Goal: Check status: Check status

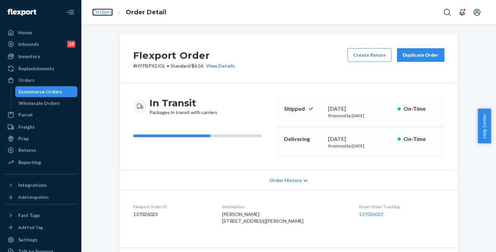
click at [109, 13] on link "Orders" at bounding box center [102, 11] width 21 height 7
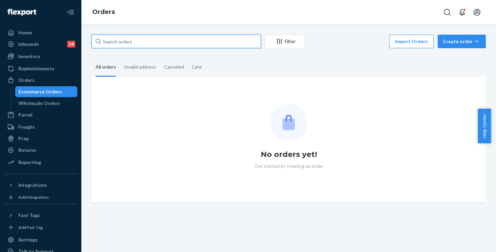
click at [166, 41] on input "text" at bounding box center [177, 42] width 170 height 14
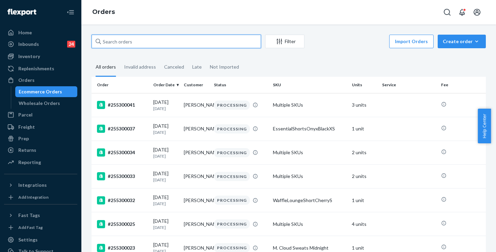
click at [166, 41] on input "text" at bounding box center [177, 42] width 170 height 14
paste input "255282032"
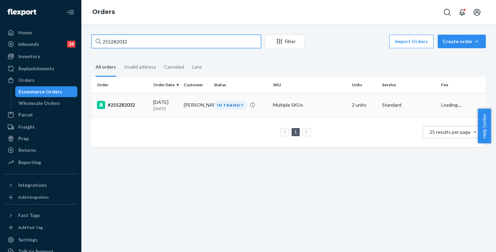
type input "255282032"
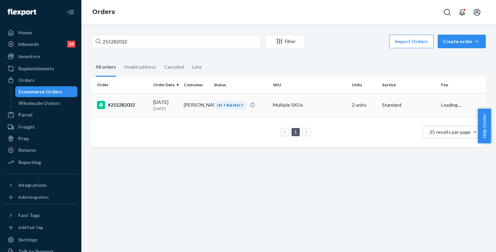
click at [329, 109] on td "Multiple SKUs" at bounding box center [309, 105] width 79 height 24
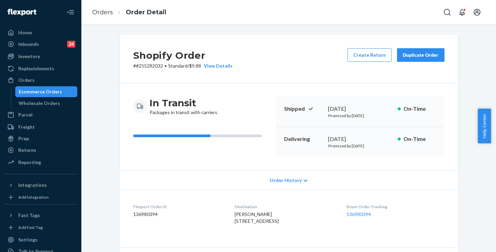
click at [291, 179] on span "Order History" at bounding box center [286, 180] width 32 height 7
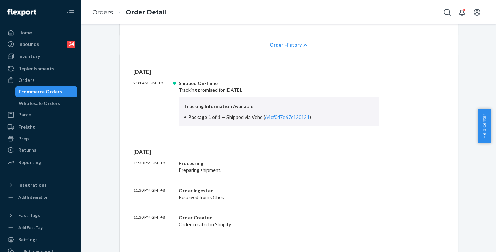
scroll to position [167, 0]
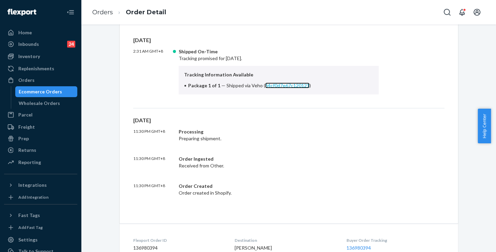
click at [281, 86] on link "64cf0d7e67c120121" at bounding box center [287, 85] width 44 height 6
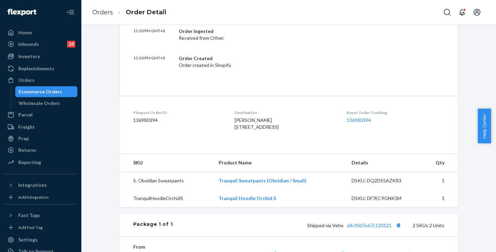
scroll to position [0, 0]
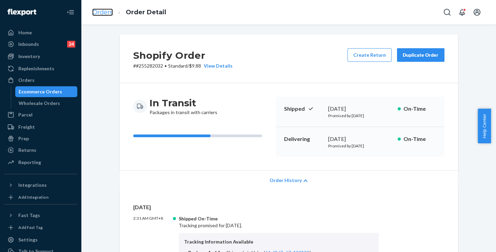
click at [101, 13] on link "Orders" at bounding box center [102, 11] width 21 height 7
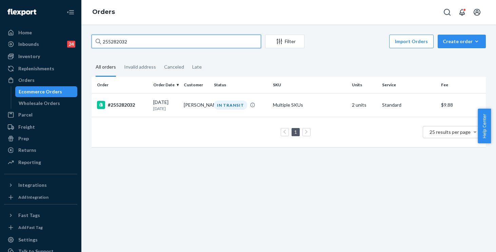
click at [150, 40] on input "255282032" at bounding box center [177, 42] width 170 height 14
click at [18, 20] on div "Home Inbounds 24 Shipping Plans Problems 24 Inventory Products Replenishments O…" at bounding box center [248, 126] width 496 height 252
paste input "300269"
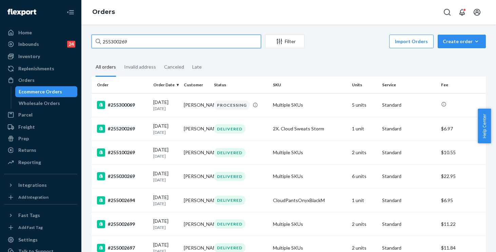
click at [151, 37] on input "255300269" at bounding box center [177, 42] width 170 height 14
drag, startPoint x: 153, startPoint y: 38, endPoint x: 52, endPoint y: 31, distance: 101.1
click at [53, 31] on div "Home Inbounds 24 Shipping Plans Problems 24 Inventory Products Replenishments O…" at bounding box center [248, 126] width 496 height 252
click at [144, 42] on input "255300269" at bounding box center [177, 42] width 170 height 14
drag, startPoint x: 119, startPoint y: 38, endPoint x: 0, endPoint y: 22, distance: 119.8
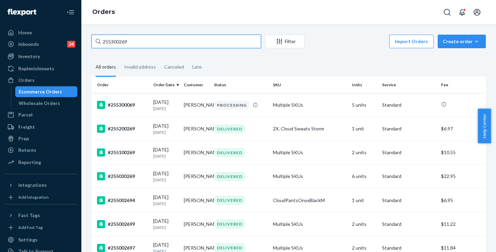
click at [0, 22] on div "Home Inbounds 24 Shipping Plans Problems 24 Inventory Products Replenishments O…" at bounding box center [248, 126] width 496 height 252
paste input "228818"
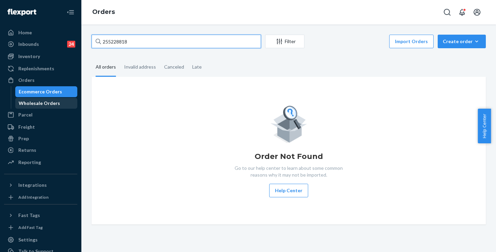
type input "255228818"
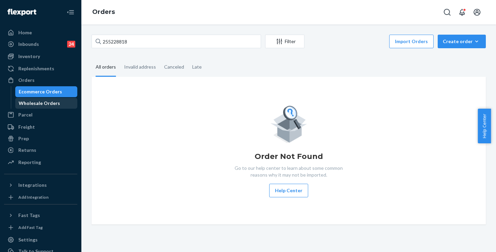
click at [35, 100] on div "Wholesale Orders" at bounding box center [39, 103] width 41 height 7
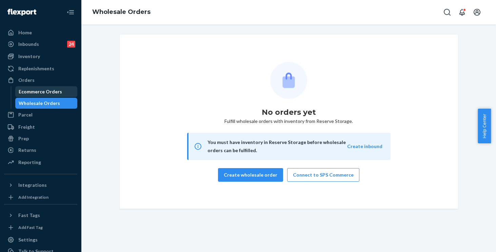
click at [33, 91] on div "Ecommerce Orders" at bounding box center [40, 91] width 43 height 7
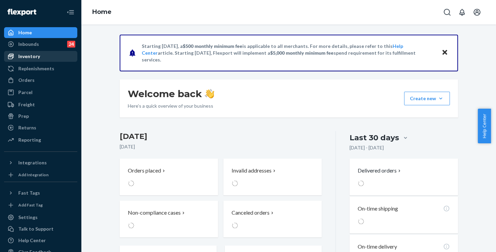
click at [27, 55] on div "Inventory" at bounding box center [29, 56] width 22 height 7
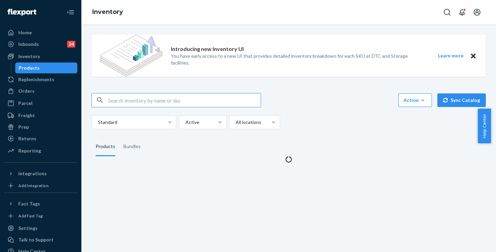
click at [136, 101] on input "text" at bounding box center [184, 100] width 153 height 14
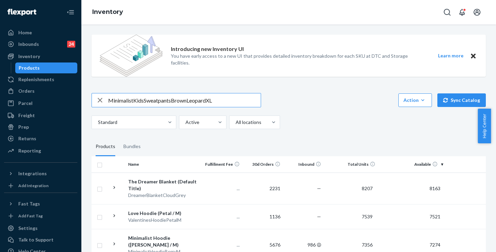
click at [134, 100] on input "MinimalistKidsSweatpantsBrownLeopardXL" at bounding box center [184, 100] width 153 height 14
click at [145, 101] on input "Minimalist KidsSweatpantsBrownLeopardXL" at bounding box center [184, 100] width 153 height 14
click at [174, 101] on input "Minimalist Kids SweatpantsBrownLeopardXL" at bounding box center [184, 100] width 153 height 14
click at [191, 101] on input "Minimalist Kids Sweatpants BrownLeopardXL" at bounding box center [184, 100] width 153 height 14
click at [210, 102] on input "Minimalist Kids Sweatpants Brown LeopardXL" at bounding box center [184, 100] width 153 height 14
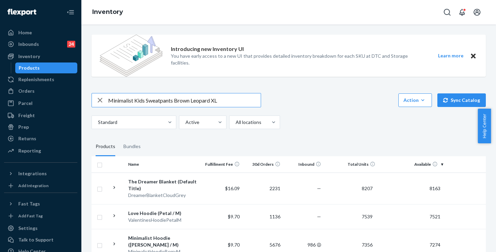
type input "Minimalist Kids Sweatpants Brown Leopard XL"
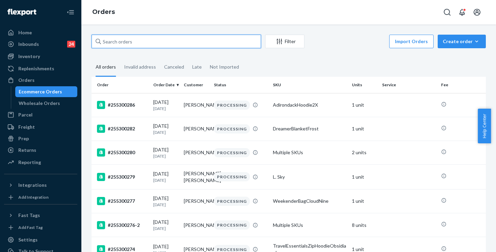
click at [185, 39] on input "text" at bounding box center [177, 42] width 170 height 14
paste input "255228818"
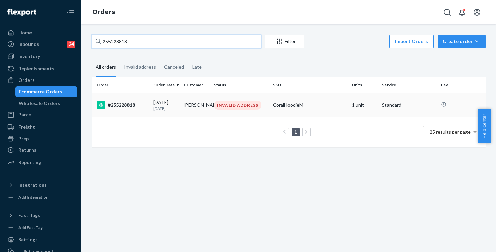
type input "255228818"
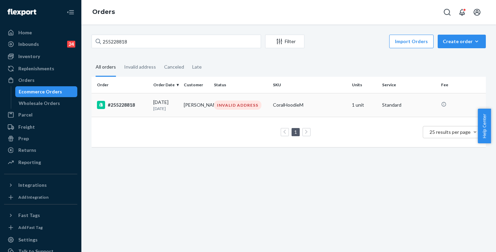
click at [320, 105] on div "CoralHoodieM" at bounding box center [310, 104] width 74 height 7
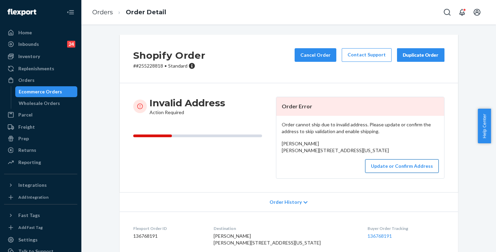
click at [391, 173] on button "Update or Confirm Address" at bounding box center [403, 166] width 74 height 14
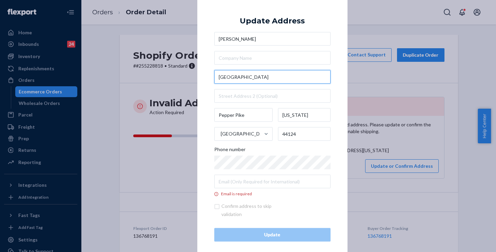
drag, startPoint x: 206, startPoint y: 75, endPoint x: 196, endPoint y: 75, distance: 9.8
click at [198, 75] on div "× Update Address [PERSON_NAME] [PERSON_NAME][STREET_ADDRESS][US_STATE] Phone nu…" at bounding box center [273, 125] width 150 height 265
paste input "2820 lander r"
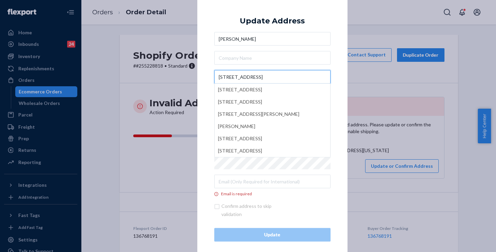
type input "[STREET_ADDRESS]"
click at [205, 77] on div "× Update Address [PERSON_NAME] [STREET_ADDRESS][PERSON_NAME][GEOGRAPHIC_DATA][S…" at bounding box center [273, 125] width 150 height 265
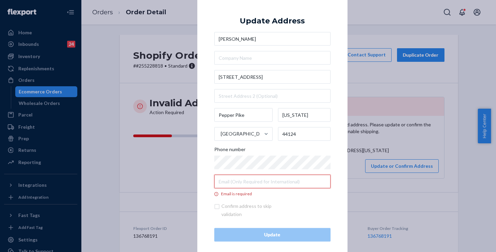
click at [222, 186] on input "Email is required" at bounding box center [272, 182] width 116 height 14
paste input "[PHONE_NUMBER]"
type input "[PHONE_NUMBER]"
click at [235, 181] on input "Email is required" at bounding box center [272, 182] width 116 height 14
paste input "[EMAIL_ADDRESS][DOMAIN_NAME]"
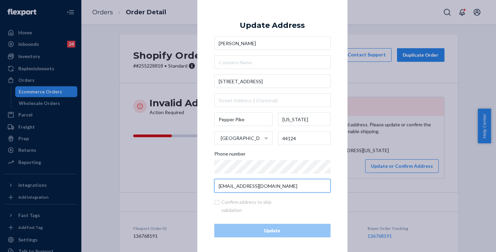
type input "[EMAIL_ADDRESS][DOMAIN_NAME]"
drag, startPoint x: 240, startPoint y: 221, endPoint x: 241, endPoint y: 216, distance: 5.3
click at [241, 216] on div "Update Address [PERSON_NAME] [STREET_ADDRESS][PERSON_NAME][US_STATE] Phone numb…" at bounding box center [272, 126] width 116 height 223
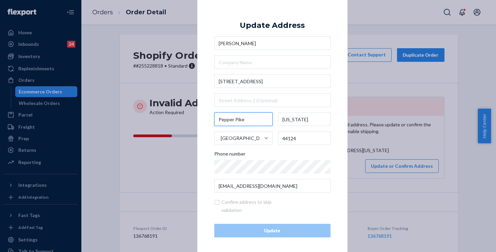
click at [255, 124] on input "Pepper Pike" at bounding box center [243, 119] width 59 height 14
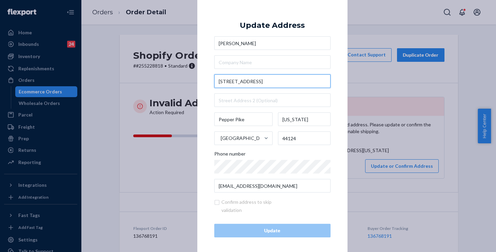
click at [266, 76] on input "[STREET_ADDRESS]" at bounding box center [272, 81] width 116 height 14
click at [265, 81] on input "[STREET_ADDRESS]" at bounding box center [272, 81] width 116 height 14
type input "[STREET_ADDRESS]"
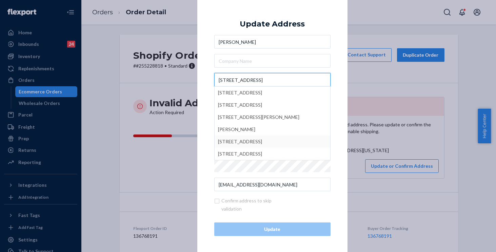
scroll to position [2, 0]
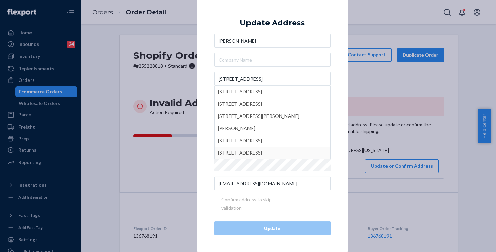
click at [201, 128] on div "× Update Address [PERSON_NAME] [STREET_ADDRESS][PERSON_NAME][GEOGRAPHIC_DATA][S…" at bounding box center [273, 123] width 150 height 257
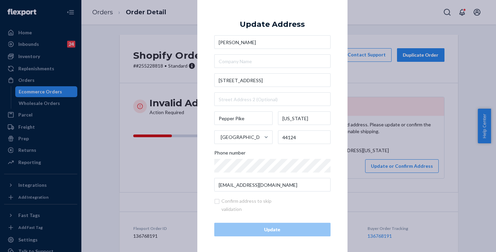
scroll to position [0, 0]
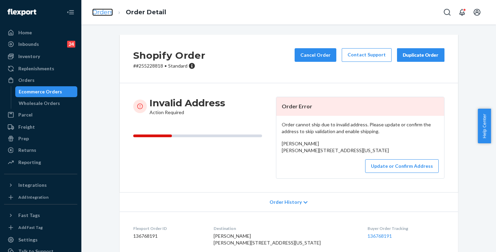
click at [103, 14] on link "Orders" at bounding box center [102, 11] width 21 height 7
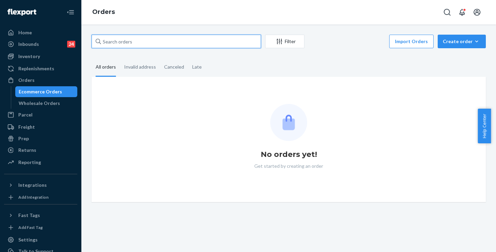
click at [153, 42] on input "text" at bounding box center [177, 42] width 170 height 14
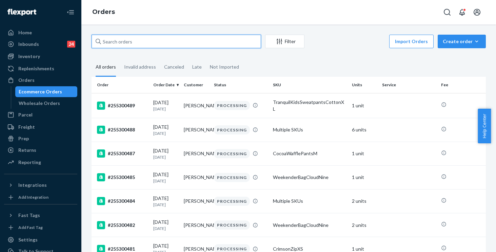
click at [140, 40] on input "text" at bounding box center [177, 42] width 170 height 14
paste input "#255176537"
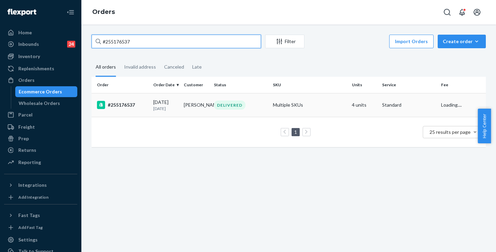
type input "#255176537"
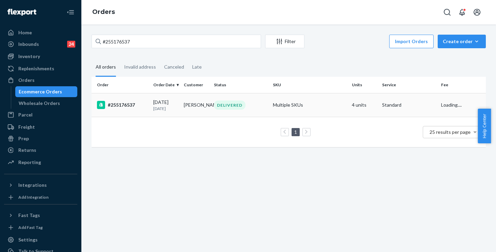
click at [264, 107] on div "DELIVERED" at bounding box center [241, 104] width 56 height 9
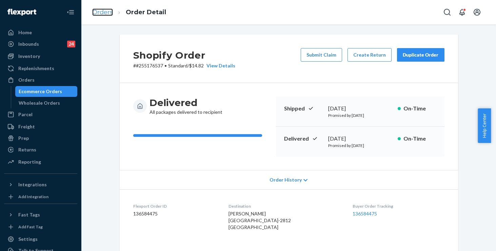
click at [98, 15] on link "Orders" at bounding box center [102, 11] width 21 height 7
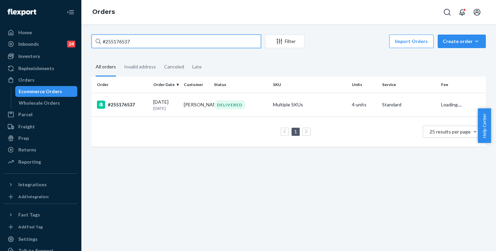
click at [160, 45] on input "#255176537" at bounding box center [177, 42] width 170 height 14
click at [43, 23] on div "Home Inbounds 24 Shipping Plans Problems 24 Inventory Products Replenishments O…" at bounding box center [248, 125] width 496 height 251
paste input "25516787"
drag, startPoint x: 150, startPoint y: 48, endPoint x: 154, endPoint y: 45, distance: 4.6
click at [150, 48] on input "255167877" at bounding box center [177, 42] width 170 height 14
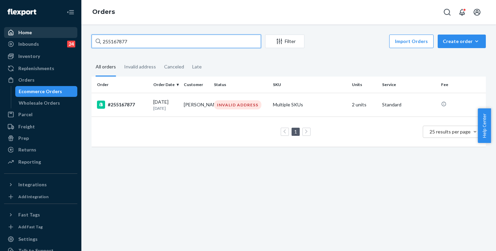
drag, startPoint x: 154, startPoint y: 44, endPoint x: 61, endPoint y: 31, distance: 94.0
click at [61, 31] on div "Home Inbounds 24 Shipping Plans Problems 24 Inventory Products Replenishments O…" at bounding box center [248, 125] width 496 height 251
paste input "300474"
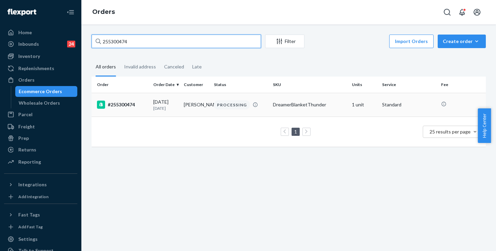
type input "255300474"
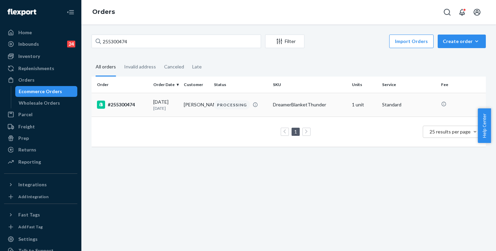
click at [149, 101] on td "#255300474" at bounding box center [121, 105] width 59 height 24
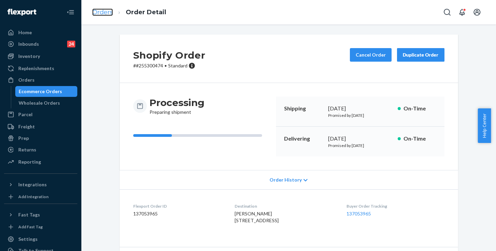
click at [99, 14] on link "Orders" at bounding box center [102, 11] width 21 height 7
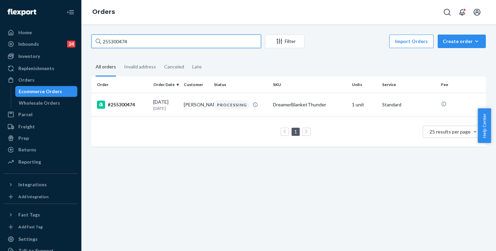
click at [145, 40] on input "255300474" at bounding box center [177, 42] width 170 height 14
drag, startPoint x: 147, startPoint y: 41, endPoint x: 62, endPoint y: 29, distance: 85.7
click at [62, 29] on div "Home Inbounds 24 Shipping Plans Problems 24 Inventory Products Replenishments O…" at bounding box center [248, 125] width 496 height 251
paste input "4826063"
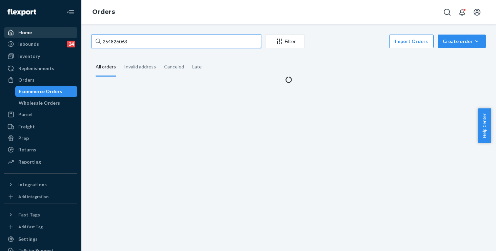
type input "254826063"
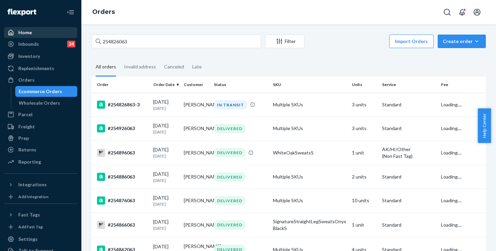
click at [26, 29] on div "Home" at bounding box center [25, 32] width 14 height 7
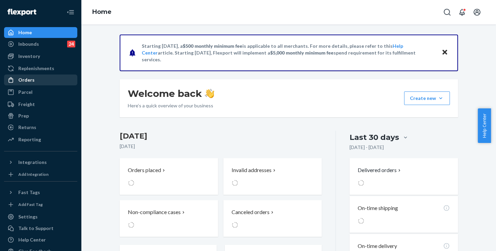
click at [30, 77] on div "Orders" at bounding box center [26, 80] width 16 height 7
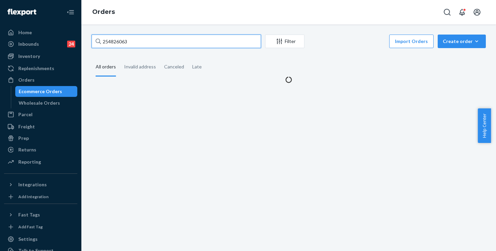
click at [144, 39] on input "254826063" at bounding box center [177, 42] width 170 height 14
drag, startPoint x: 41, startPoint y: 26, endPoint x: 11, endPoint y: 17, distance: 31.4
click at [11, 17] on div "Home Inbounds 24 Shipping Plans Problems 24 Inventory Products Replenishments O…" at bounding box center [248, 125] width 496 height 251
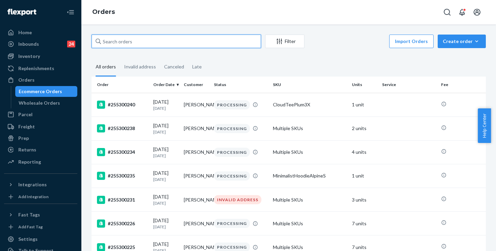
click at [146, 41] on input "text" at bounding box center [177, 42] width 170 height 14
paste input "254826063"
type input "254826063"
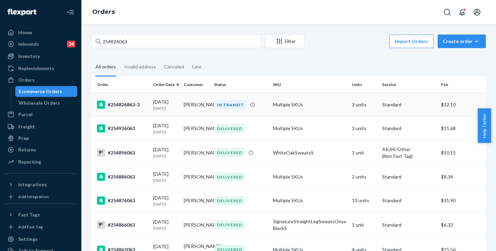
click at [330, 104] on td "Multiple SKUs" at bounding box center [309, 105] width 79 height 24
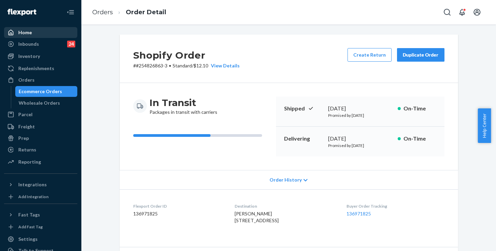
click at [23, 31] on div "Home" at bounding box center [25, 32] width 14 height 7
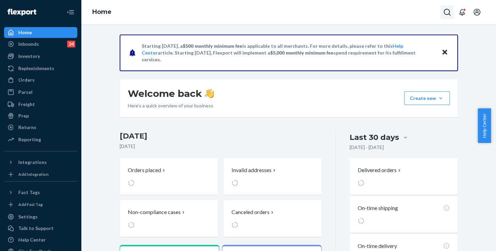
click at [446, 12] on icon "Open Search Box" at bounding box center [448, 12] width 8 height 8
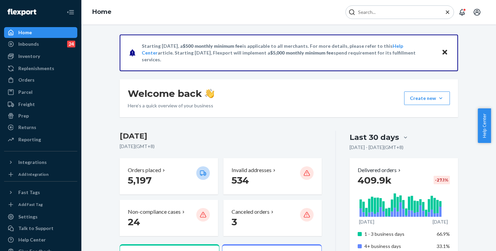
click at [397, 16] on div at bounding box center [400, 12] width 109 height 14
click at [396, 12] on input "Search Input" at bounding box center [397, 12] width 83 height 7
click at [388, 12] on input "Search Input" at bounding box center [397, 12] width 83 height 7
paste input "254826063"
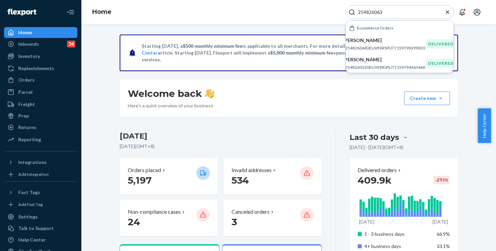
type input "254826063"
click at [257, 16] on div "Home 254826063 Ecommerce Orders Samantha Jex #254826068DELIVERRSPLIT71597983990…" at bounding box center [288, 12] width 415 height 24
